Goal: Task Accomplishment & Management: Manage account settings

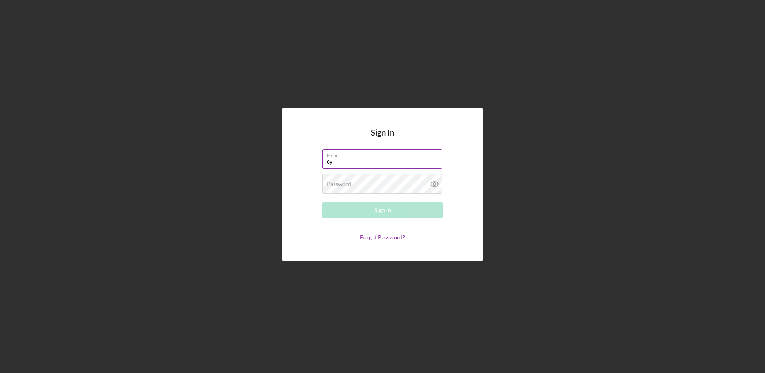
type input "c"
type input "[EMAIL_ADDRESS][DOMAIN_NAME]"
click at [323, 202] on button "Sign In" at bounding box center [383, 210] width 120 height 16
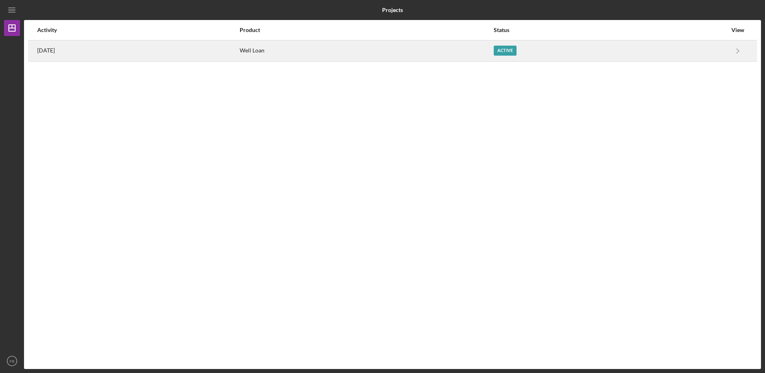
click at [172, 44] on div "[DATE]" at bounding box center [138, 51] width 202 height 20
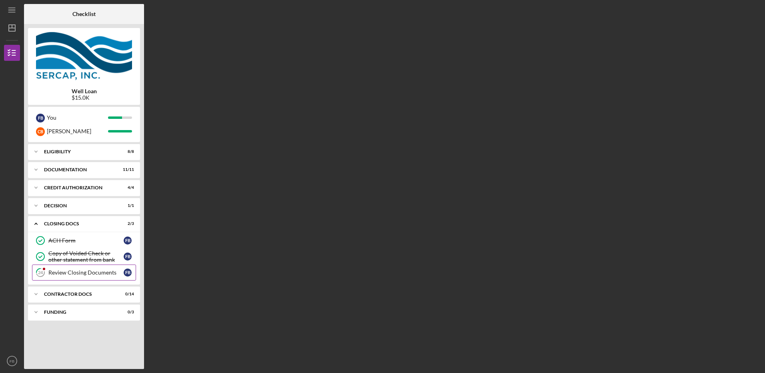
click at [56, 271] on div "Review Closing Documents" at bounding box center [85, 272] width 75 height 6
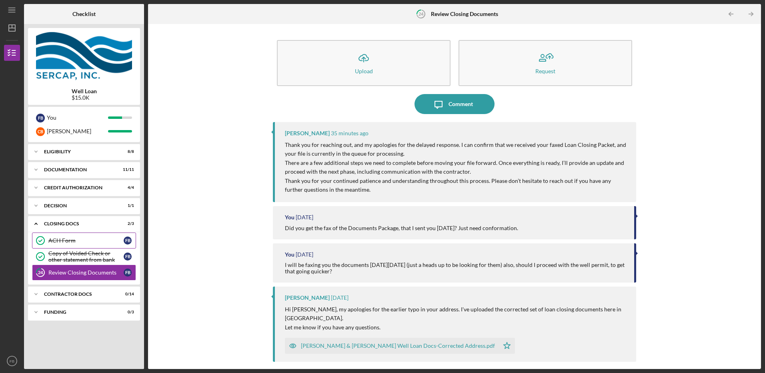
click at [59, 242] on div "ACH Form" at bounding box center [85, 240] width 75 height 6
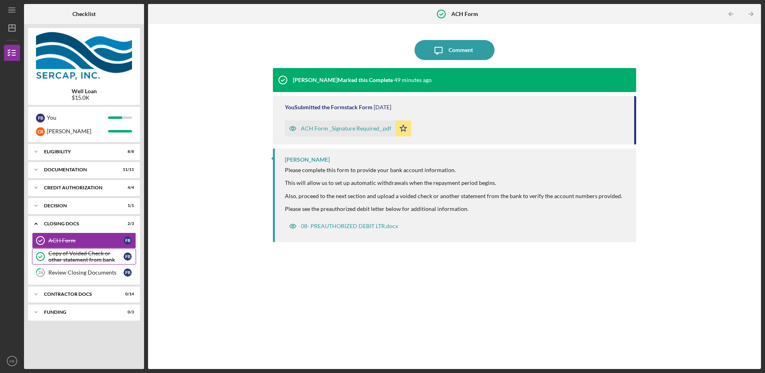
click at [71, 255] on div "Copy of Voided Check or other statement from bank" at bounding box center [85, 256] width 75 height 13
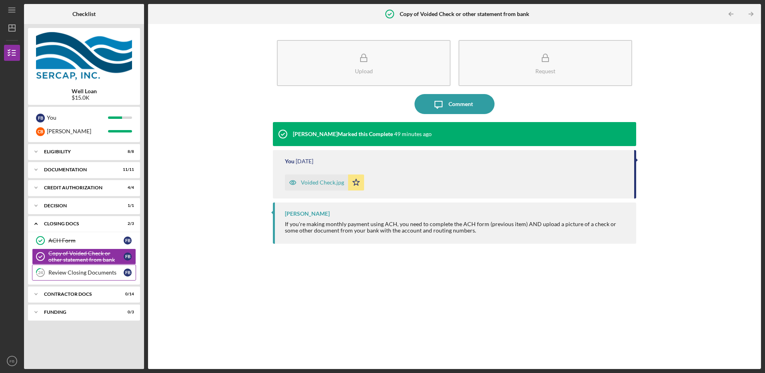
click at [69, 270] on div "Review Closing Documents" at bounding box center [85, 272] width 75 height 6
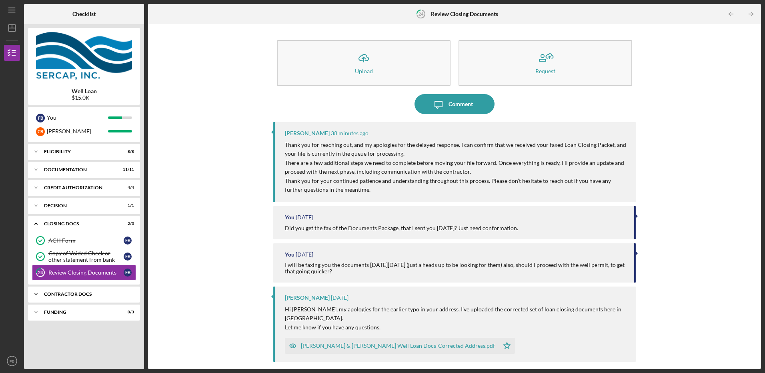
click at [36, 295] on icon "Icon/Expander" at bounding box center [36, 294] width 16 height 16
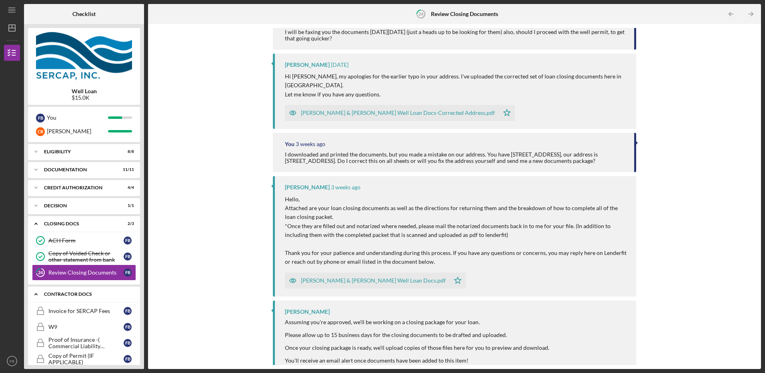
click at [36, 225] on polyline at bounding box center [36, 224] width 2 height 2
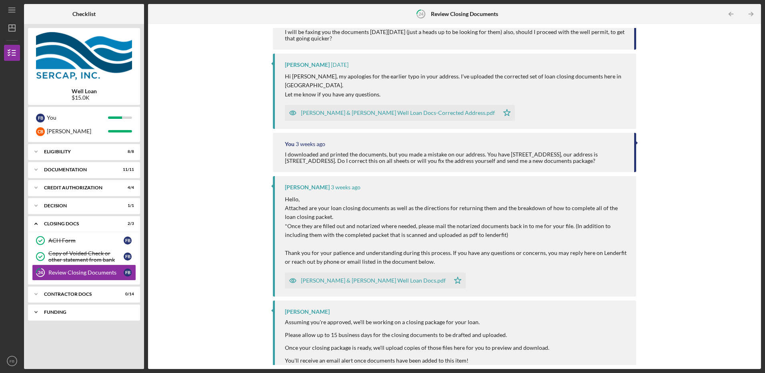
click at [33, 311] on icon "Icon/Expander" at bounding box center [36, 312] width 16 height 16
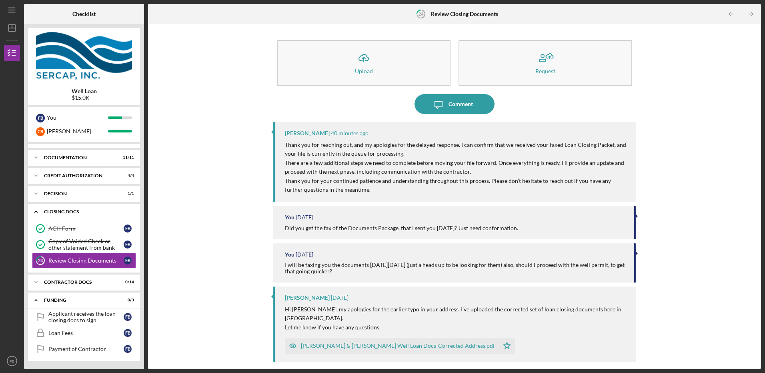
click at [36, 213] on icon "Icon/Expander" at bounding box center [36, 212] width 16 height 16
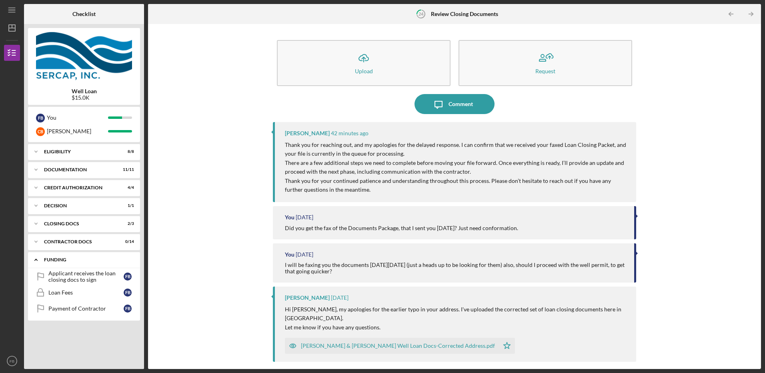
click at [34, 259] on icon "Icon/Expander" at bounding box center [36, 260] width 16 height 16
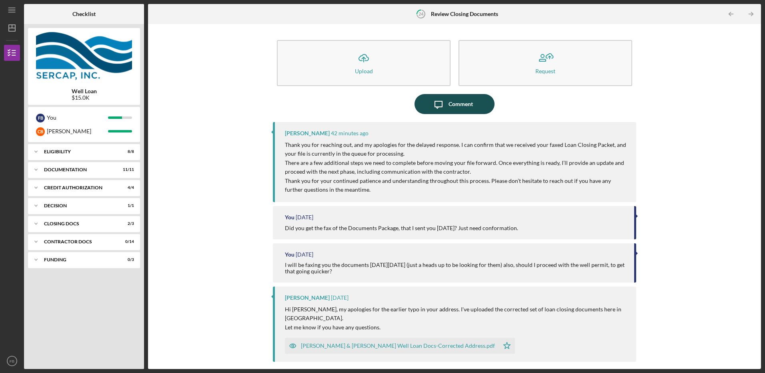
click at [456, 105] on div "Comment" at bounding box center [461, 104] width 24 height 20
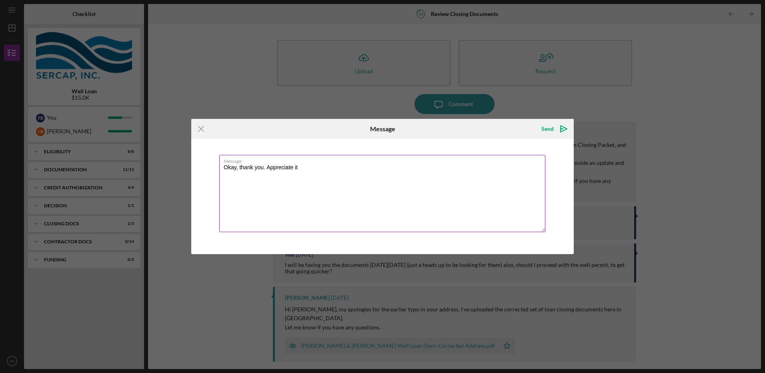
drag, startPoint x: 298, startPoint y: 167, endPoint x: 267, endPoint y: 169, distance: 30.9
click at [267, 169] on textarea "Okay, thank you. Appreciate it" at bounding box center [382, 193] width 326 height 77
type textarea "Okay, thank you."
click at [562, 128] on icon "Icon/icon-invite-send" at bounding box center [564, 129] width 20 height 20
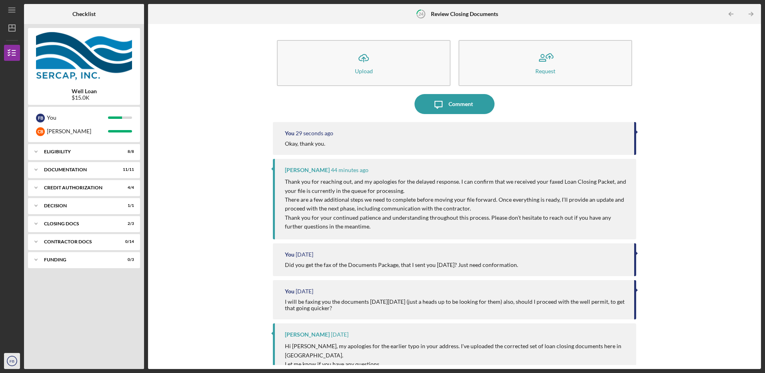
click at [10, 362] on text "FB" at bounding box center [12, 361] width 5 height 4
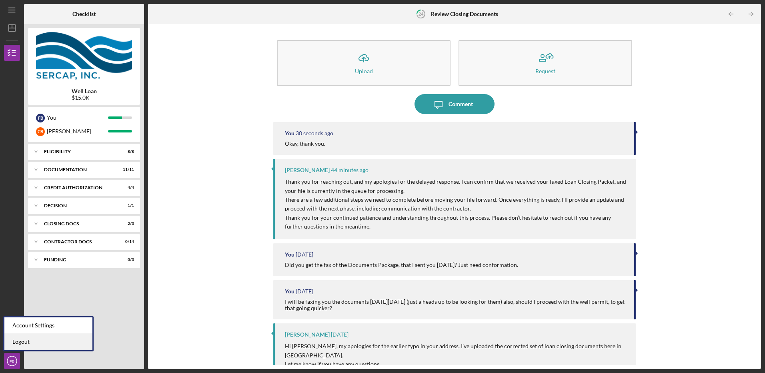
click at [16, 342] on link "Logout" at bounding box center [48, 342] width 88 height 16
